Goal: Information Seeking & Learning: Learn about a topic

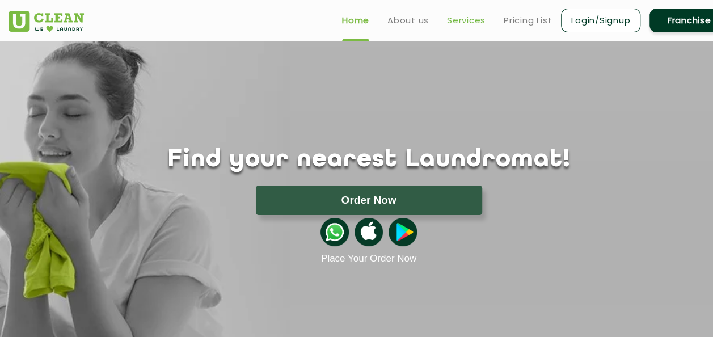
click at [472, 20] on link "Services" at bounding box center [466, 21] width 39 height 14
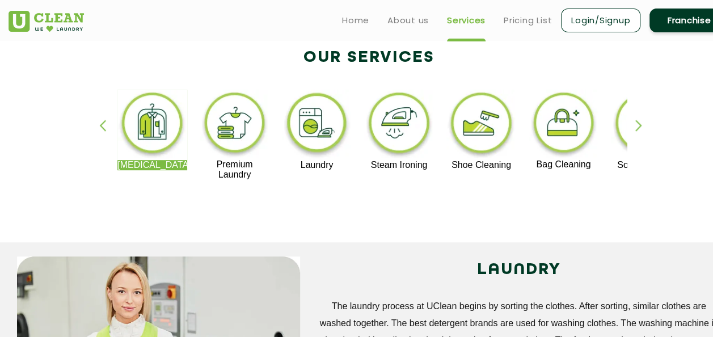
scroll to position [209, 0]
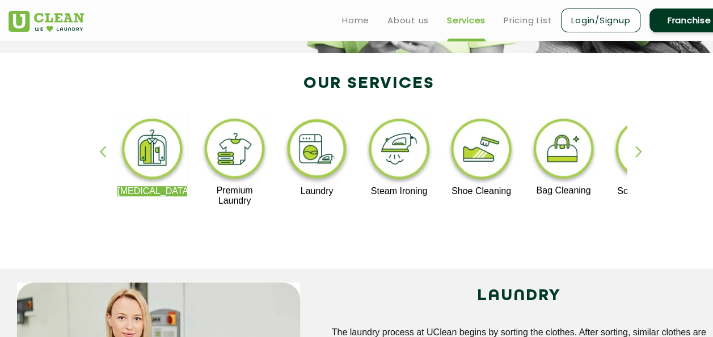
click at [642, 147] on div "button" at bounding box center [643, 161] width 17 height 31
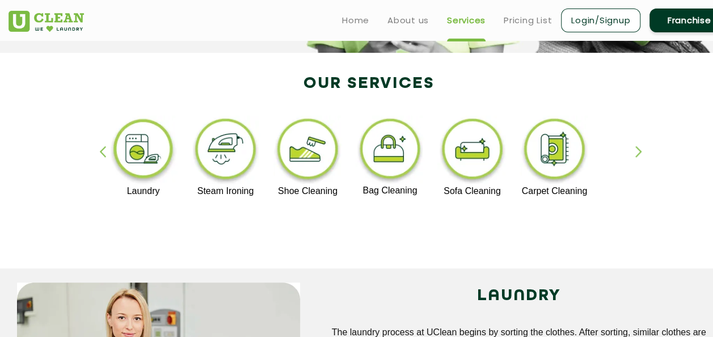
click at [309, 178] on img at bounding box center [308, 151] width 70 height 70
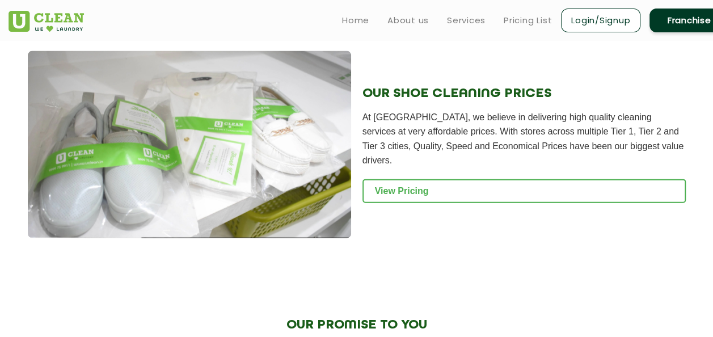
scroll to position [1187, 0]
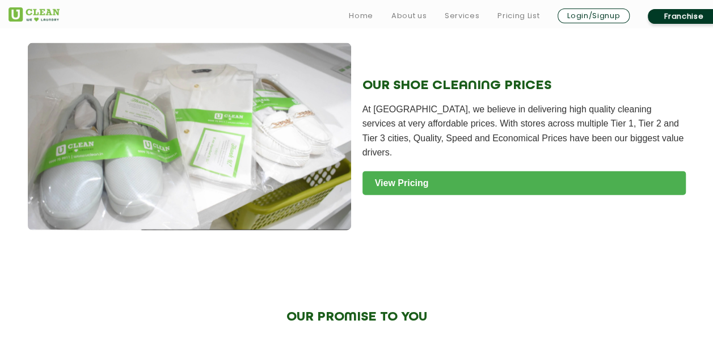
click at [476, 171] on link "View Pricing" at bounding box center [524, 183] width 323 height 24
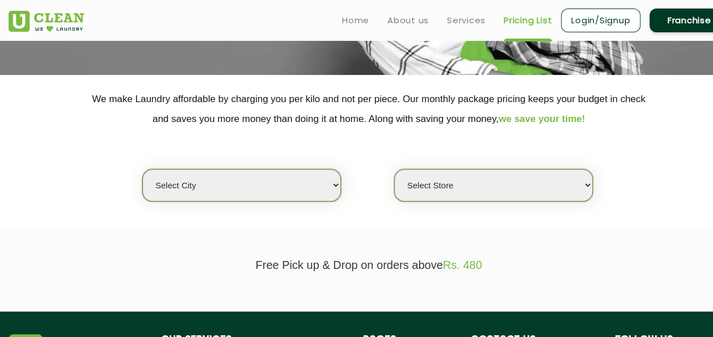
scroll to position [188, 0]
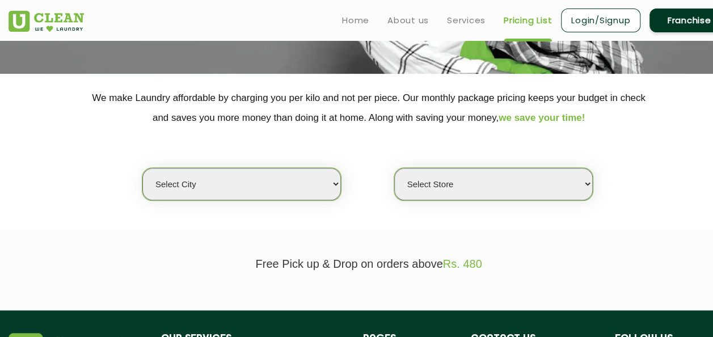
click at [321, 192] on select "Select city Aalo Agartala Agra Ahmedabad Akola Aligarh Alwar - UClean Select Am…" at bounding box center [241, 184] width 199 height 32
click at [357, 211] on section "We make Laundry affordable by charging you per kilo and not per piece. Our mont…" at bounding box center [356, 151] width 713 height 155
click at [332, 189] on select "Select city Aalo Agartala Agra Ahmedabad Akola Aligarh Alwar - UClean Select Am…" at bounding box center [241, 184] width 199 height 32
click at [173, 184] on select "Select city Aalo Agartala Agra Ahmedabad Akola Aligarh Alwar - UClean Select Am…" at bounding box center [241, 184] width 199 height 32
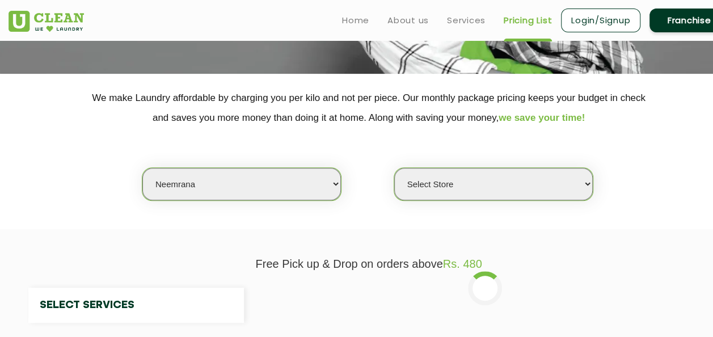
click at [224, 180] on select "Select city Aalo Agartala Agra Ahmedabad Akola Aligarh Alwar - UClean Select Am…" at bounding box center [241, 184] width 199 height 32
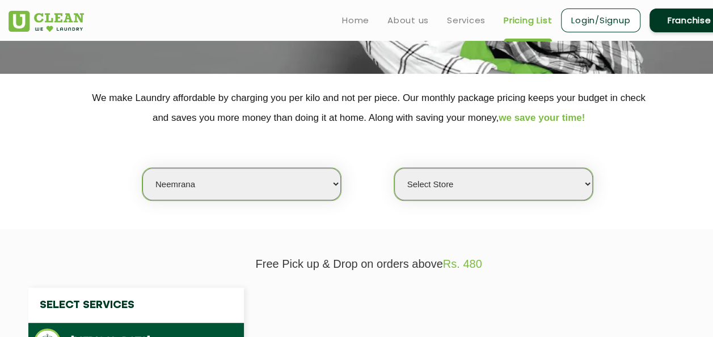
click at [224, 180] on select "Select city Aalo Agartala Agra Ahmedabad Akola Aligarh Alwar - UClean Select Am…" at bounding box center [241, 184] width 199 height 32
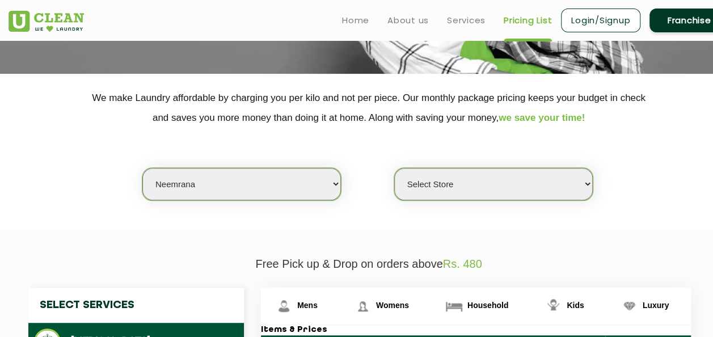
click at [197, 189] on select "Select city Aalo Agartala Agra Ahmedabad Akola Aligarh Alwar - UClean Select Am…" at bounding box center [241, 184] width 199 height 32
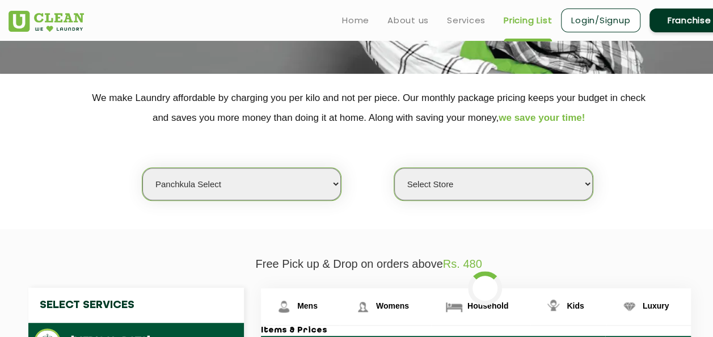
select select "108"
select select "0"
select select "27"
select select "0"
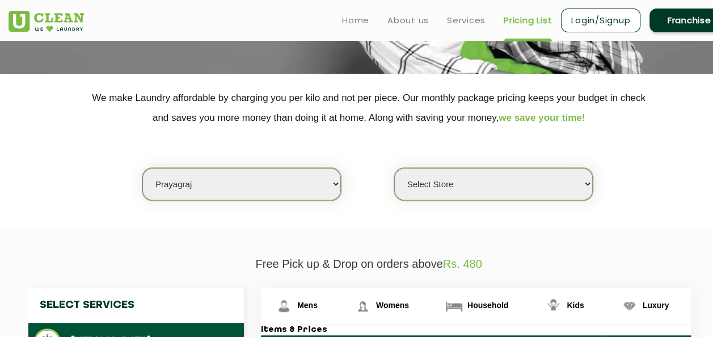
select select "158"
select select "0"
select select "4"
click at [514, 191] on select "Select Store UClean Koregaon Park UClean Baner Pune UClean Keshav Nagar Pune UC…" at bounding box center [493, 184] width 199 height 32
select select "380"
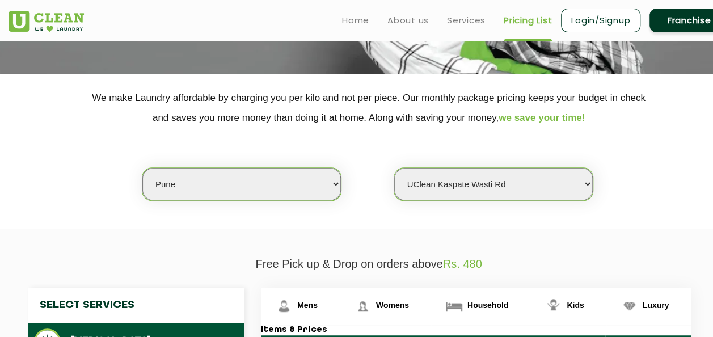
click at [394, 168] on select "Select Store UClean Koregaon Park UClean Baner Pune UClean Keshav Nagar Pune UC…" at bounding box center [493, 184] width 199 height 32
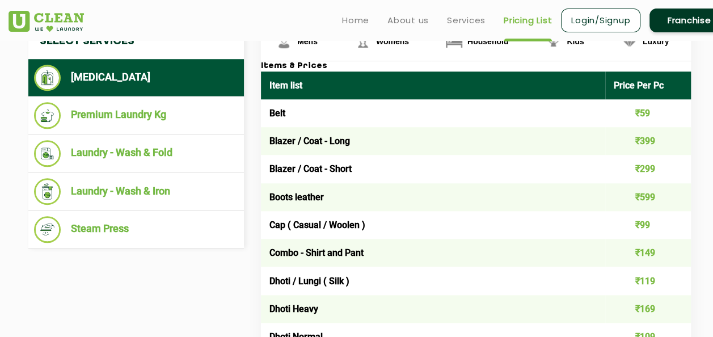
scroll to position [418, 0]
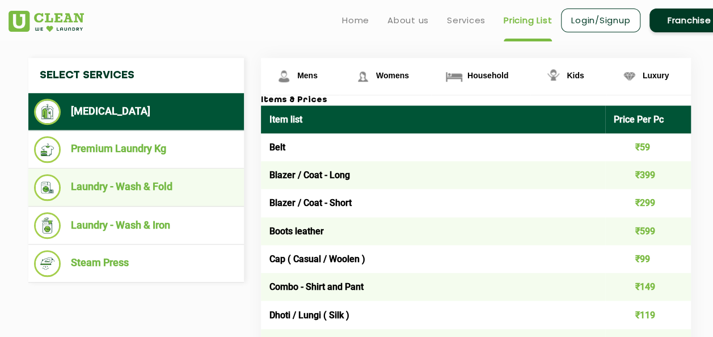
click at [134, 186] on li "Laundry - Wash & Fold" at bounding box center [136, 187] width 204 height 27
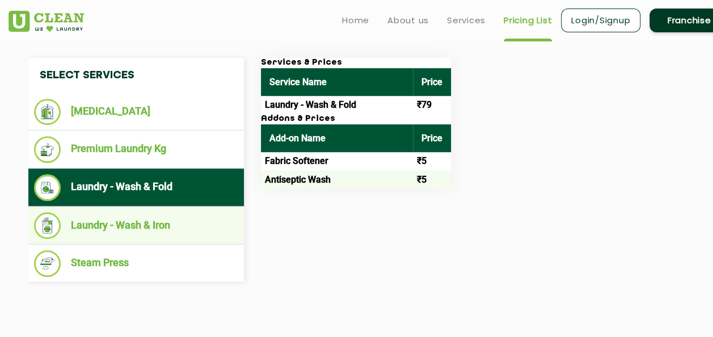
click at [96, 222] on li "Laundry - Wash & Iron" at bounding box center [136, 225] width 204 height 27
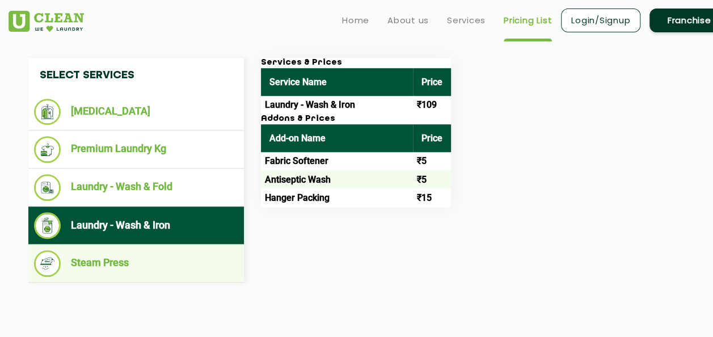
click at [109, 264] on li "Steam Press" at bounding box center [136, 263] width 204 height 27
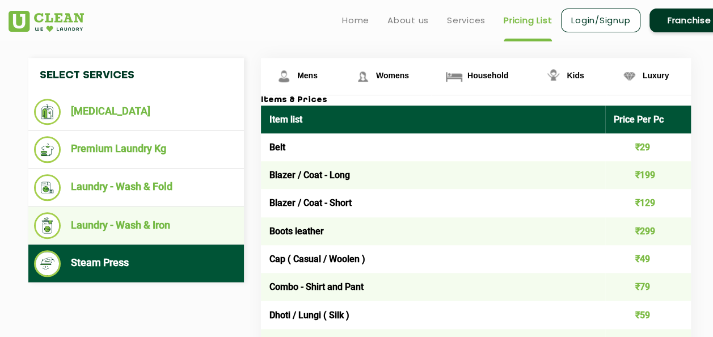
click at [107, 232] on li "Laundry - Wash & Iron" at bounding box center [136, 225] width 204 height 27
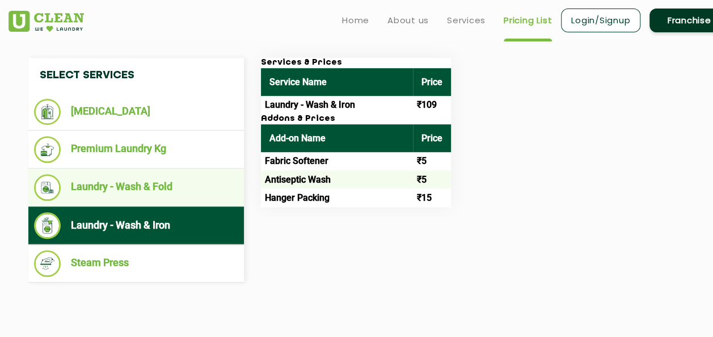
click at [109, 179] on li "Laundry - Wash & Fold" at bounding box center [136, 187] width 204 height 27
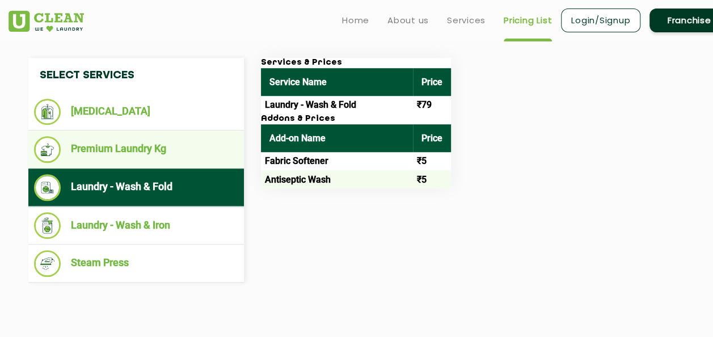
click at [110, 146] on li "Premium Laundry Kg" at bounding box center [136, 149] width 204 height 27
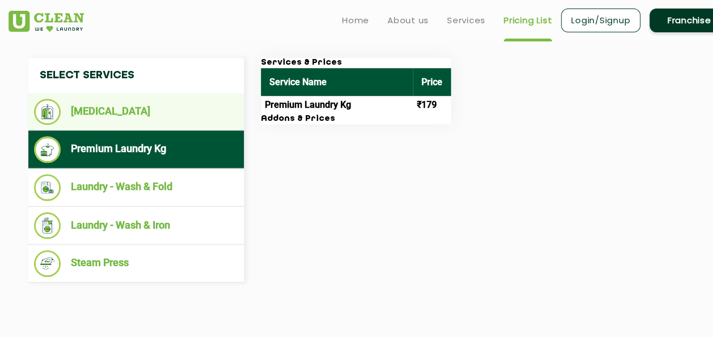
click at [82, 108] on li "[MEDICAL_DATA]" at bounding box center [136, 112] width 204 height 26
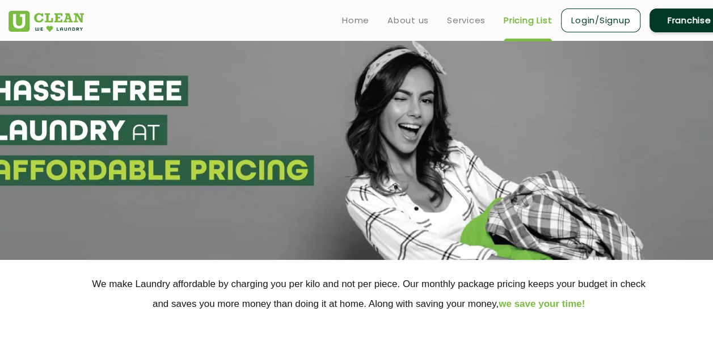
scroll to position [0, 0]
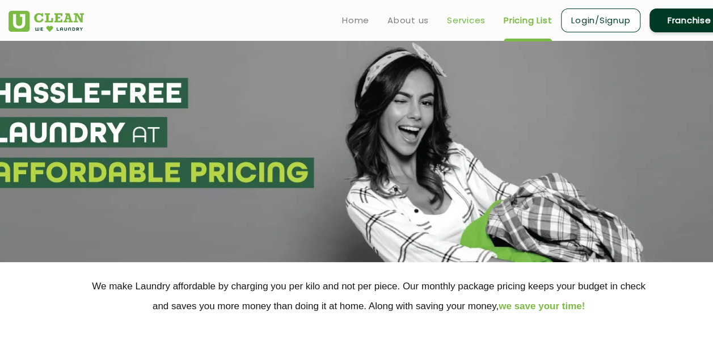
click at [471, 24] on link "Services" at bounding box center [466, 21] width 39 height 14
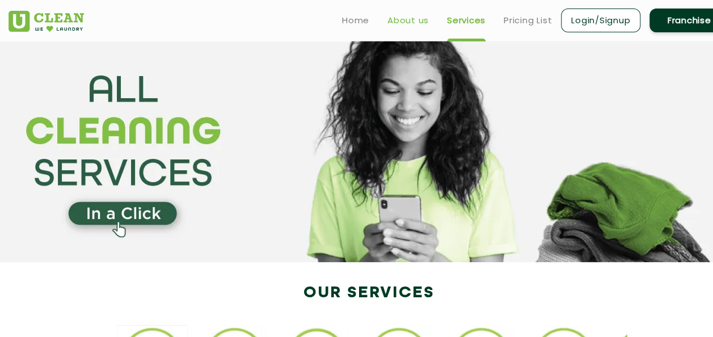
click at [411, 22] on link "About us" at bounding box center [407, 21] width 41 height 14
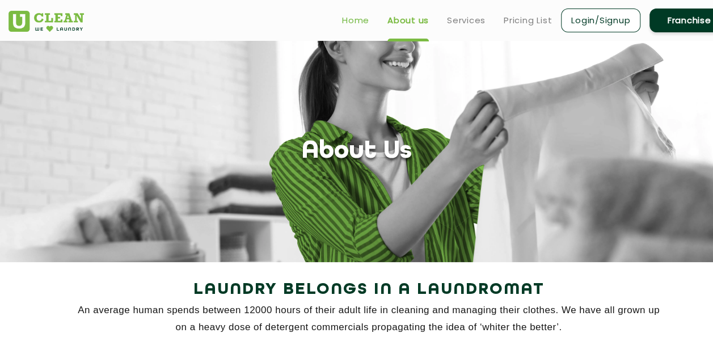
click at [351, 19] on link "Home" at bounding box center [355, 21] width 27 height 14
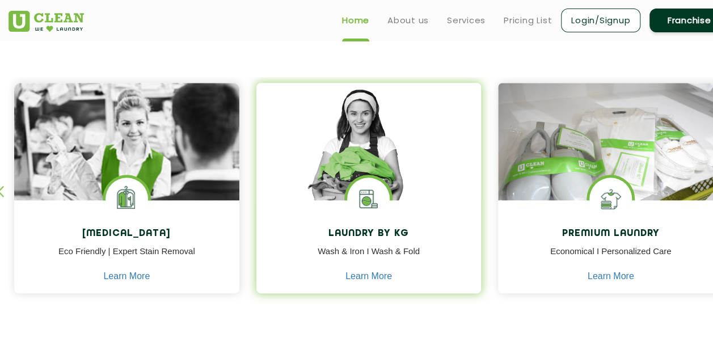
scroll to position [447, 0]
click at [461, 258] on p "Wash & Iron I Wash & Fold" at bounding box center [369, 259] width 208 height 26
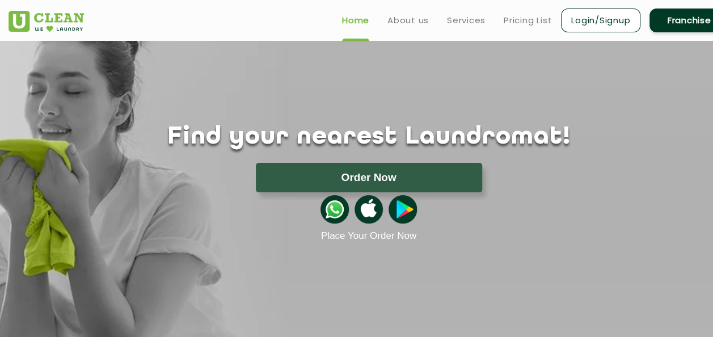
scroll to position [21, 0]
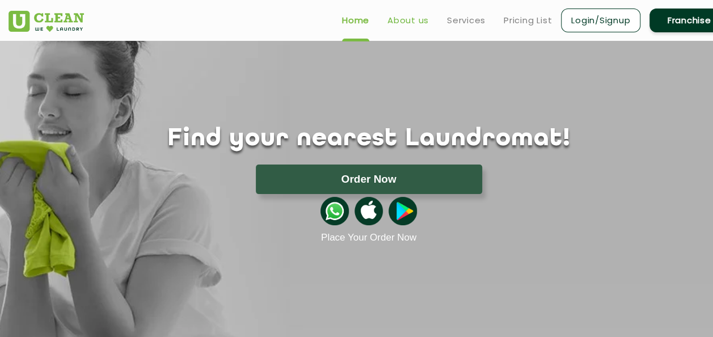
click at [410, 23] on link "About us" at bounding box center [407, 21] width 41 height 14
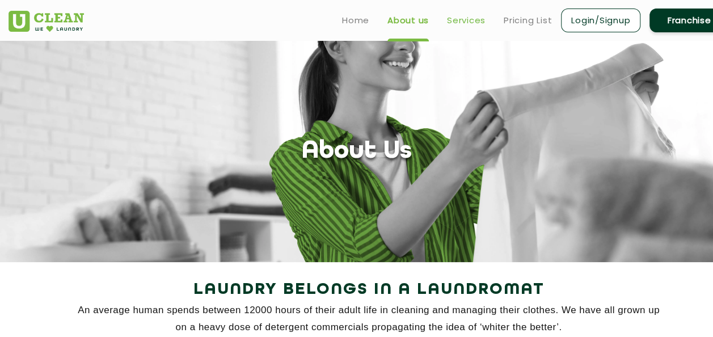
click at [465, 18] on link "Services" at bounding box center [466, 21] width 39 height 14
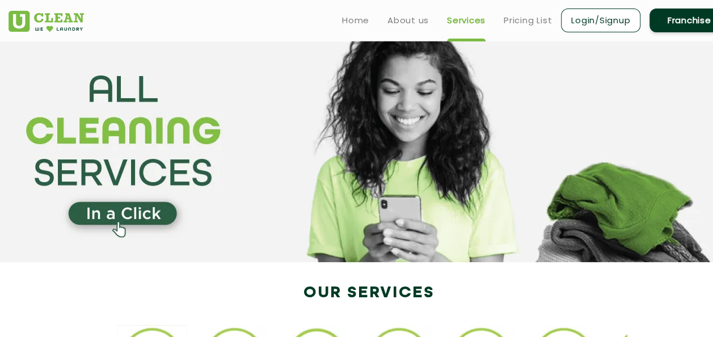
click at [465, 18] on link "Services" at bounding box center [466, 21] width 39 height 14
click at [534, 20] on link "Pricing List" at bounding box center [528, 21] width 48 height 14
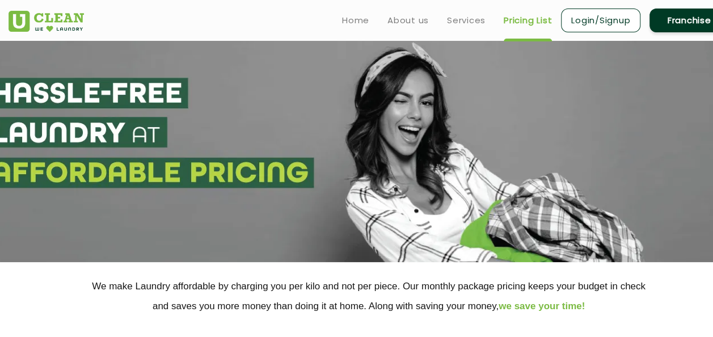
select select "0"
